Goal: Task Accomplishment & Management: Manage account settings

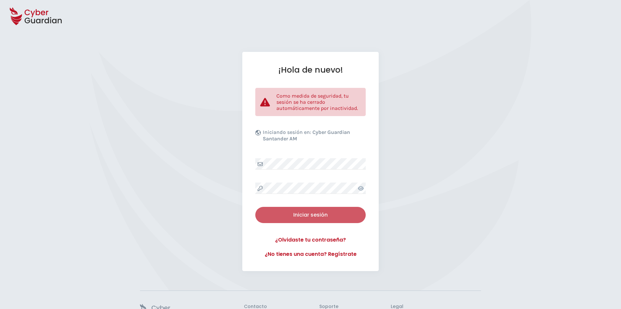
click at [317, 221] on button "Iniciar sesión" at bounding box center [310, 215] width 110 height 16
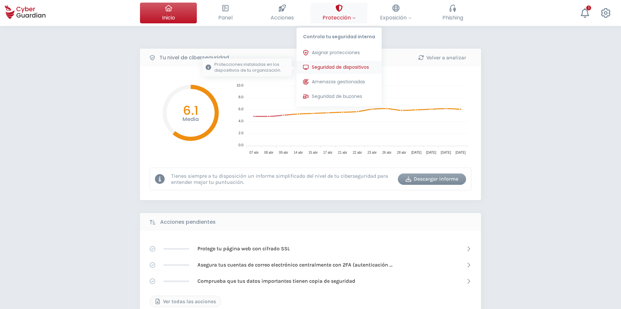
click at [337, 70] on span "Seguridad de dispositivos" at bounding box center [340, 67] width 57 height 7
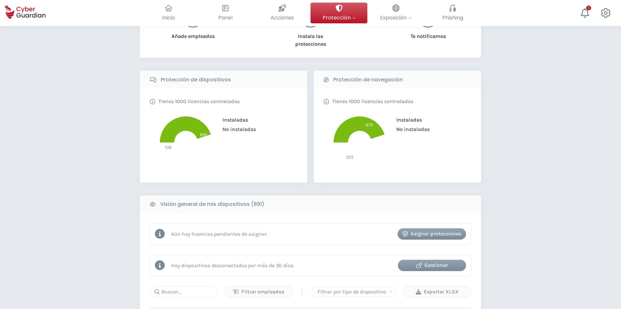
scroll to position [260, 0]
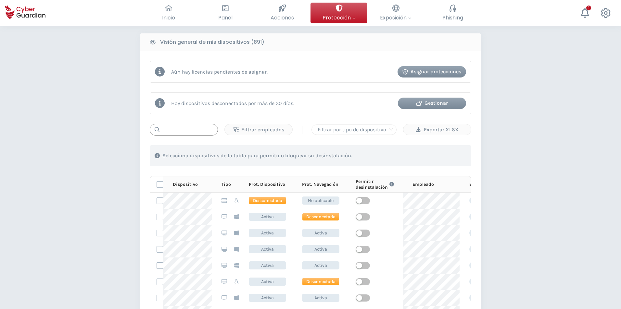
click at [176, 129] on input "text" at bounding box center [184, 130] width 68 height 12
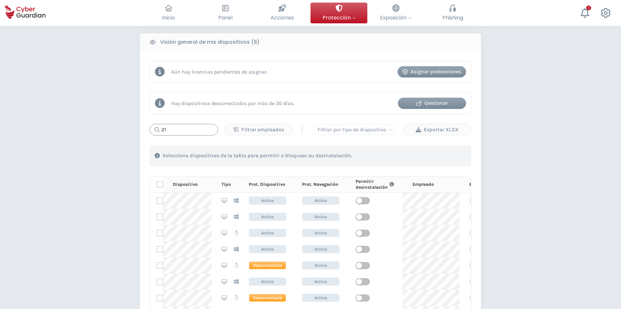
type input "2"
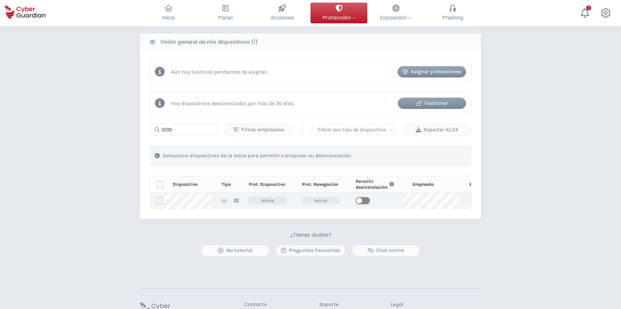
click at [364, 199] on span "button" at bounding box center [363, 200] width 14 height 7
drag, startPoint x: 105, startPoint y: 141, endPoint x: 0, endPoint y: 138, distance: 104.9
click at [0, 138] on div "PROTECCIÓN > Seguridad de dispositivos ¿Cómo funciona? Añade empleados Instala …" at bounding box center [310, 62] width 621 height 592
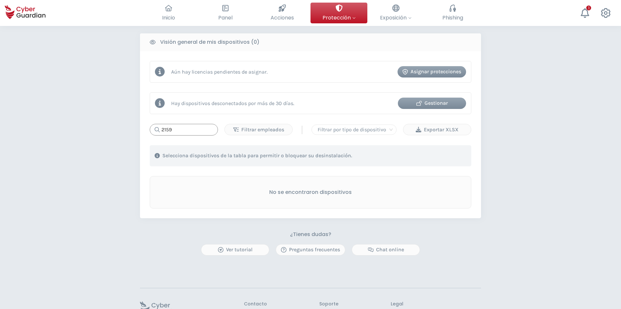
type input "2159"
drag, startPoint x: 601, startPoint y: 2, endPoint x: 490, endPoint y: 44, distance: 119.1
click at [490, 44] on div "PROTECCIÓN > Seguridad de dispositivos ¿Cómo funciona? Añade empleados Instala …" at bounding box center [310, 61] width 621 height 591
click at [587, 18] on div at bounding box center [585, 13] width 10 height 21
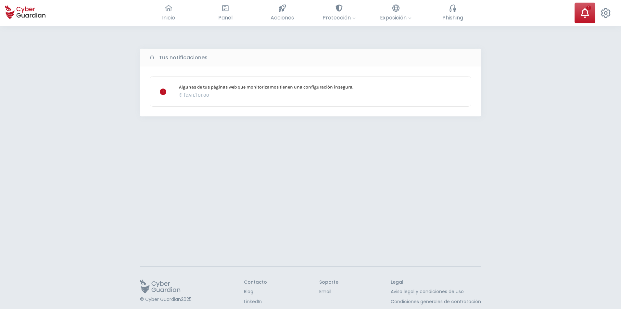
click at [575, 87] on div "Tus notificaciones Algunas de tus páginas web que monitorizamos tienen una conf…" at bounding box center [310, 180] width 621 height 309
